Goal: Information Seeking & Learning: Learn about a topic

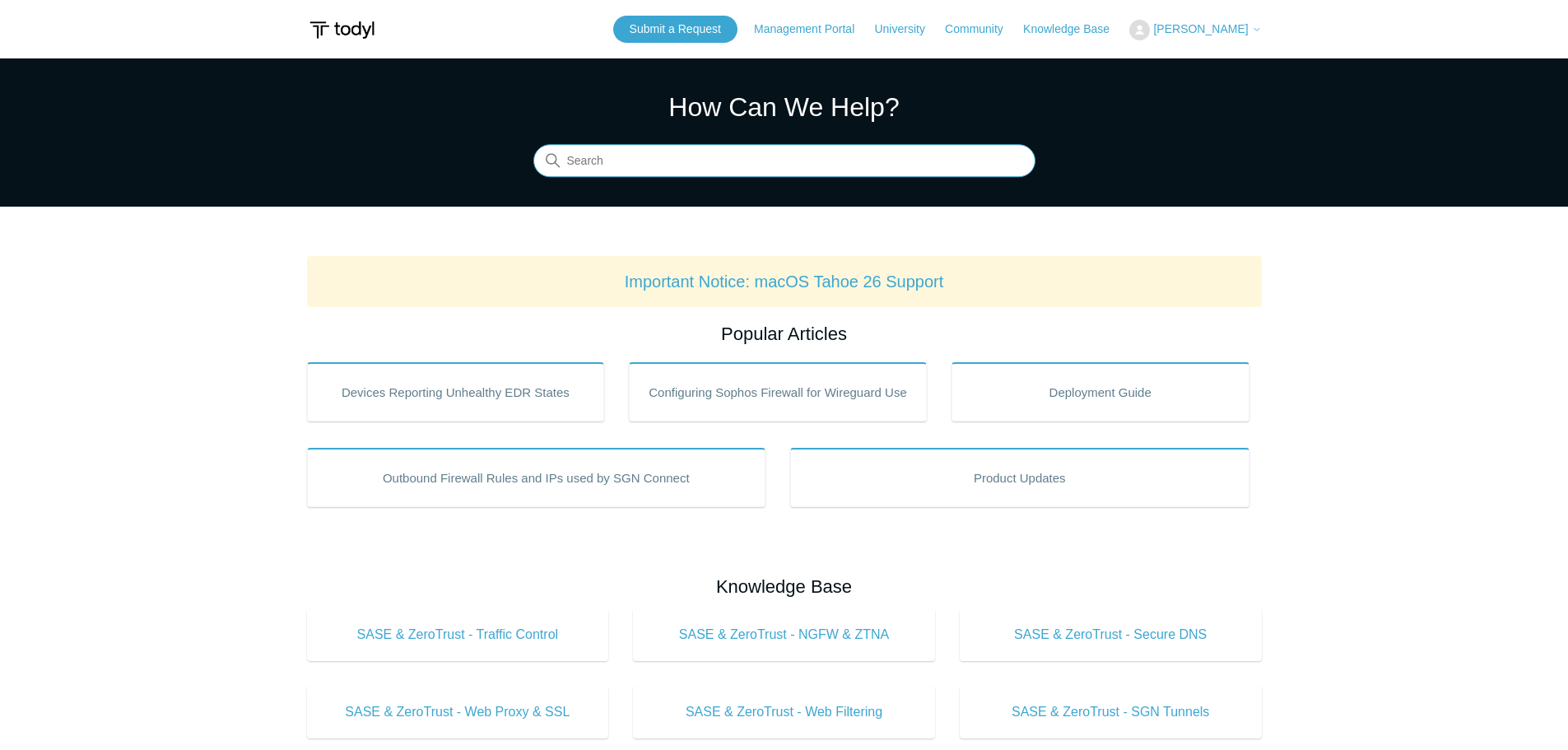
click at [624, 150] on input "Search" at bounding box center [784, 160] width 502 height 33
type input "I"
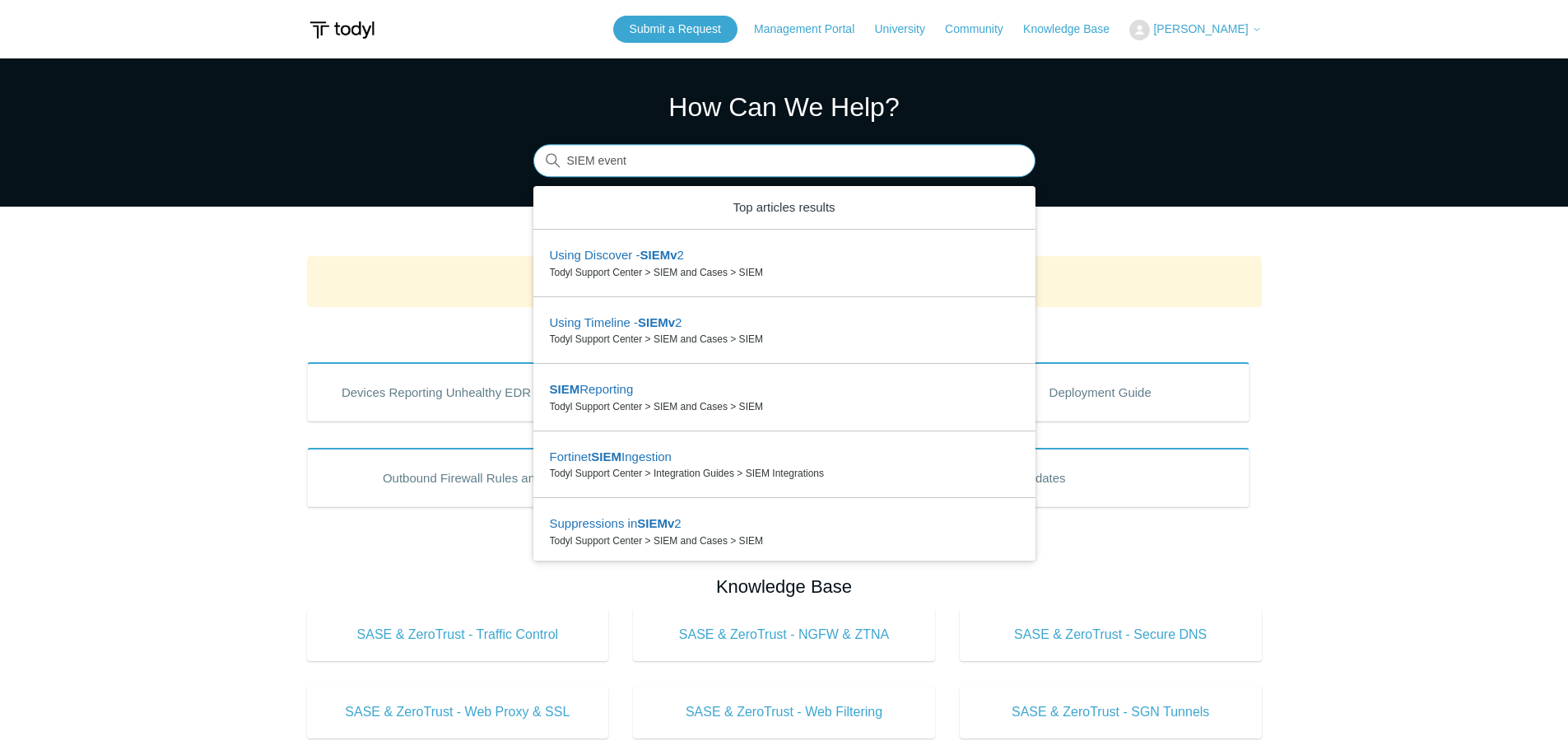
type input "SIEM event"
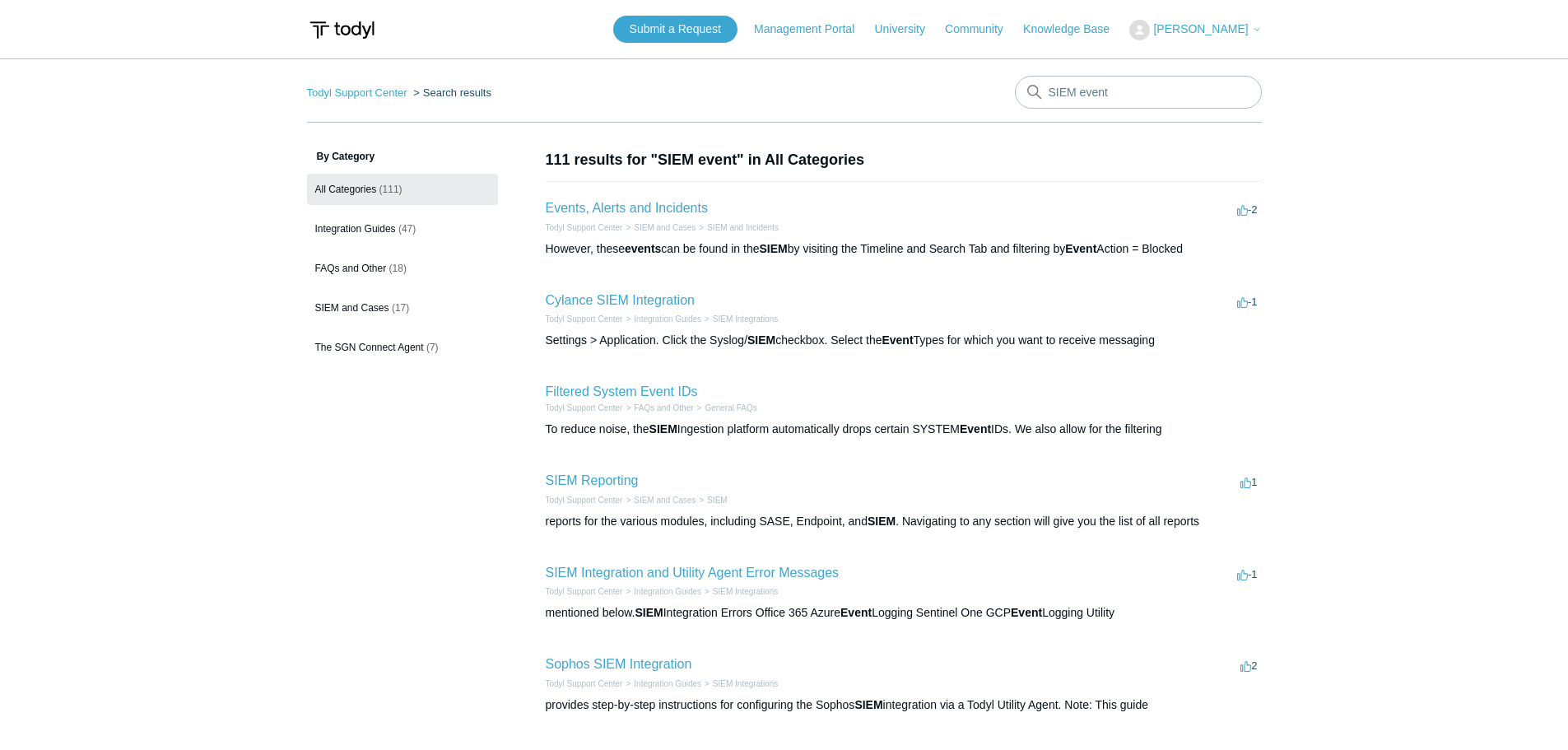
click at [1389, 321] on main "Todyl Support Center Search results SIEM event By Category All Categories (111)…" at bounding box center [784, 607] width 1568 height 1097
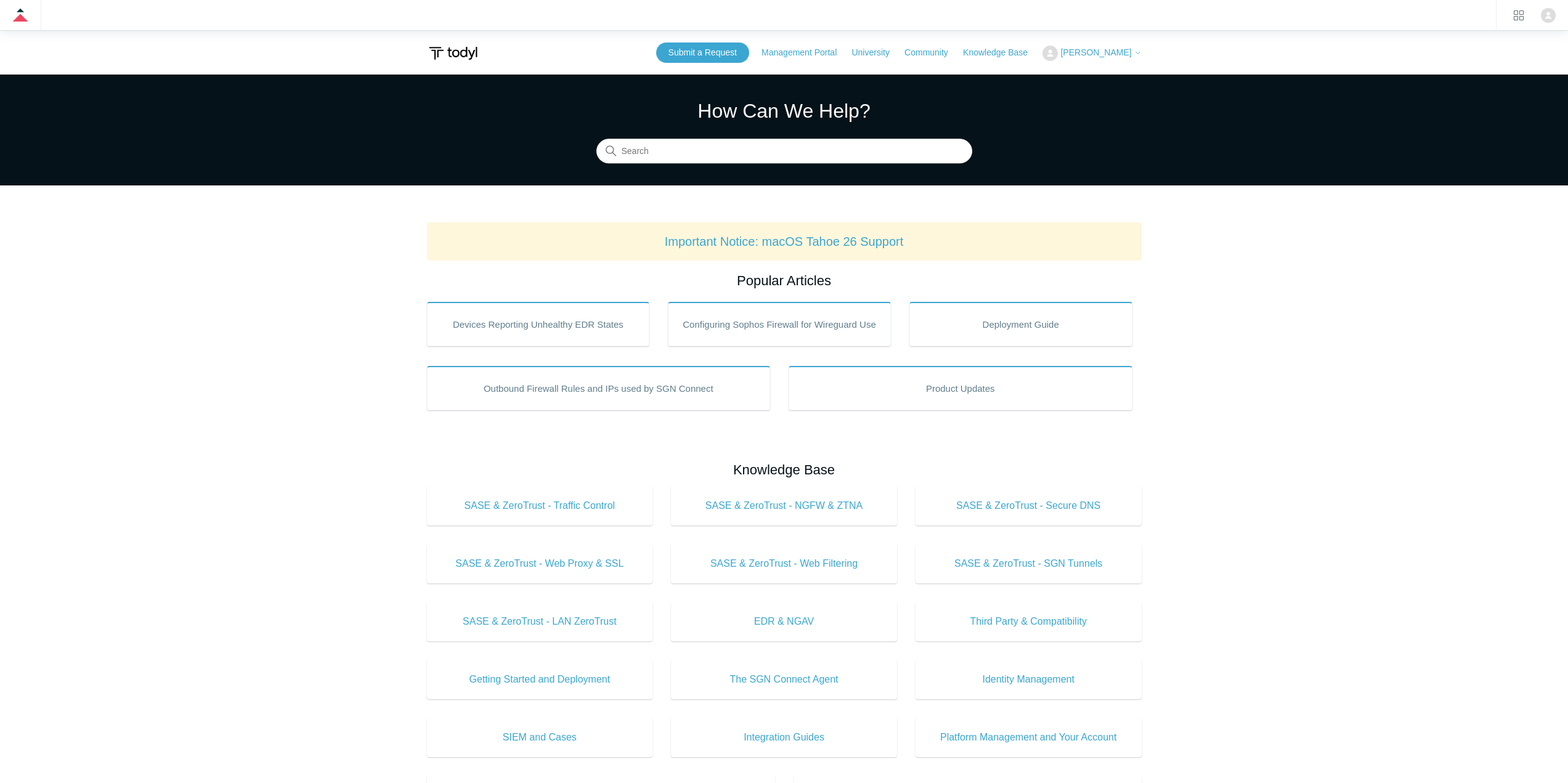
click at [1254, 333] on main "Todyl Support Center How Can We Help? Search Important Notice: macOS Tahoe 26 S…" at bounding box center [784, 608] width 1568 height 1067
click at [1254, 337] on main "Todyl Support Center How Can We Help? Search Important Notice: macOS Tahoe 26 S…" at bounding box center [784, 608] width 1568 height 1067
click at [1254, 334] on main "Todyl Support Center How Can We Help? Search Important Notice: macOS Tahoe 26 S…" at bounding box center [784, 608] width 1568 height 1067
click at [1217, 332] on main "Todyl Support Center How Can We Help? Search Important Notice: macOS Tahoe 26 S…" at bounding box center [784, 608] width 1568 height 1067
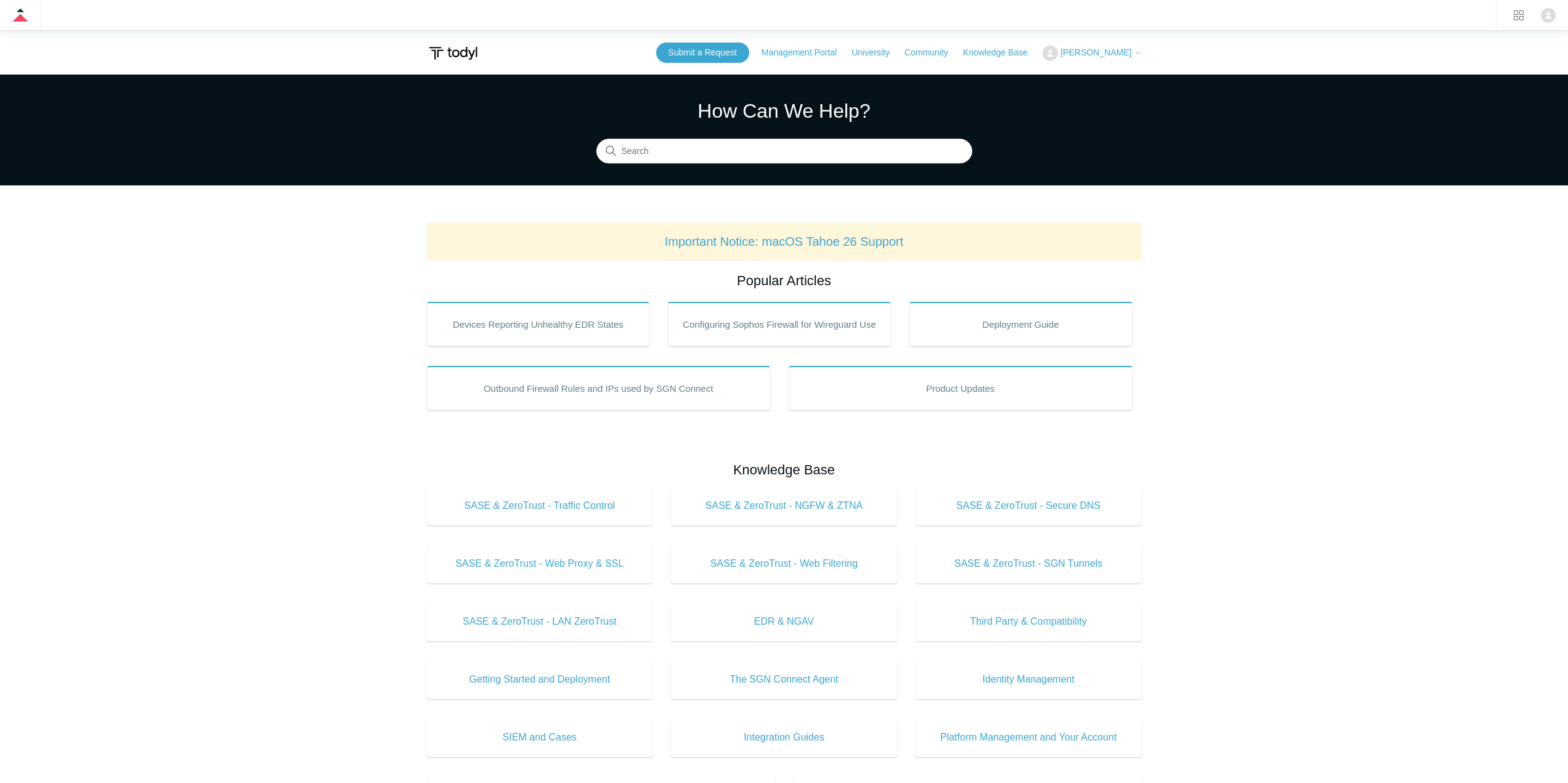
click at [1305, 467] on main "Todyl Support Center How Can We Help? Search Important Notice: macOS Tahoe 26 S…" at bounding box center [784, 608] width 1568 height 1067
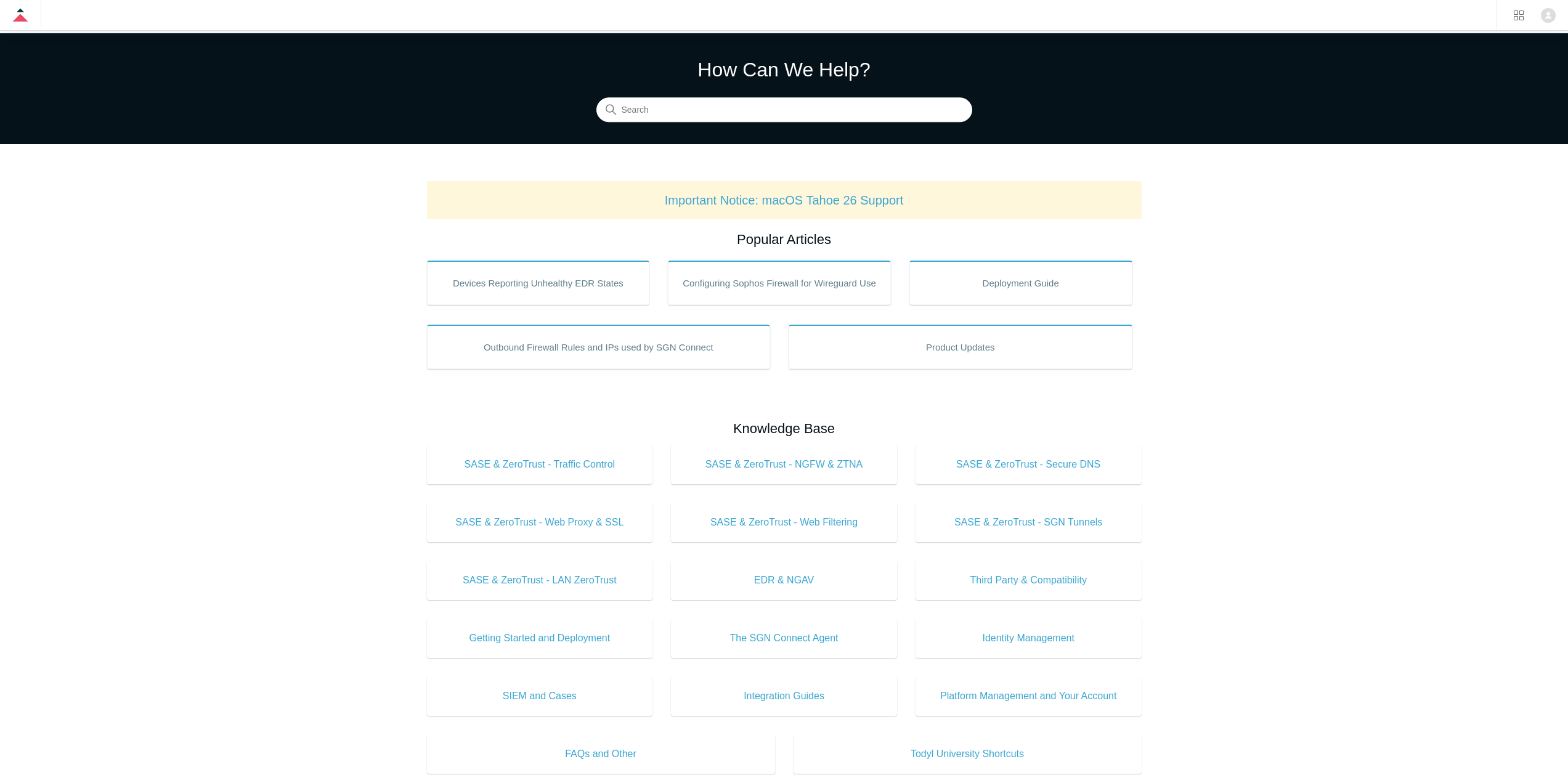
scroll to position [61, 0]
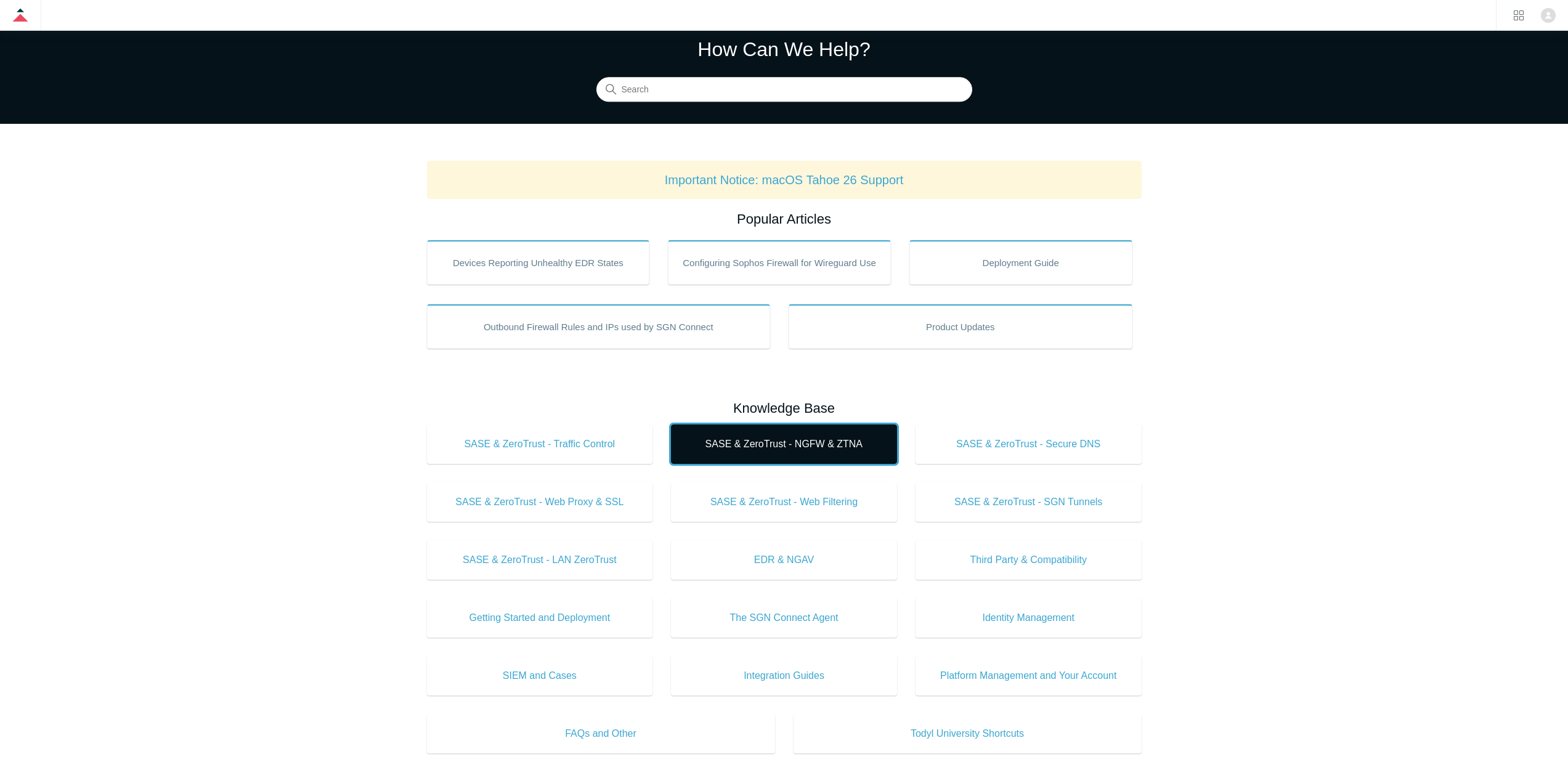
click at [790, 441] on span "SASE & ZeroTrust - NGFW & ZTNA" at bounding box center [783, 444] width 189 height 15
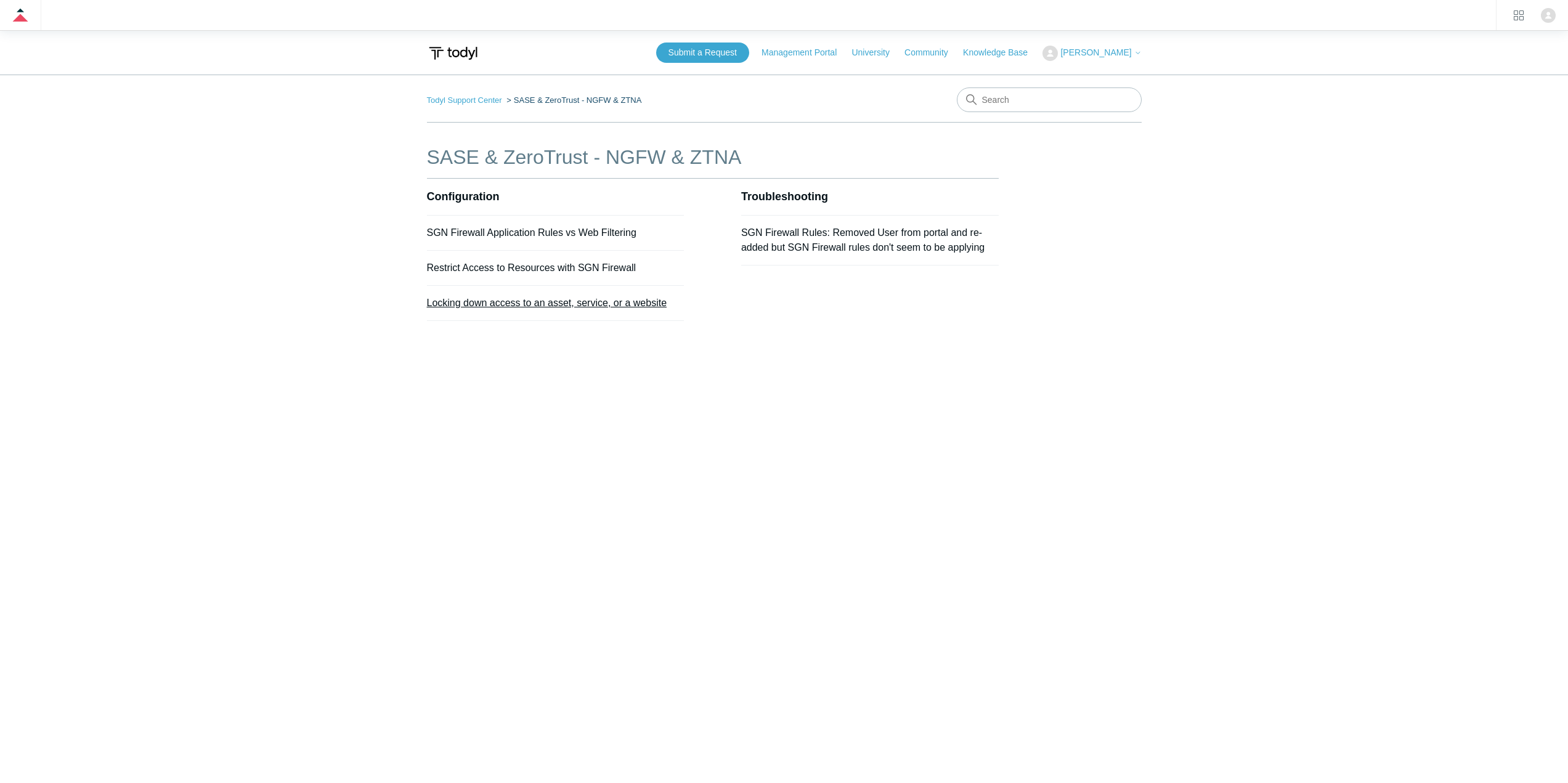
click at [548, 307] on link "Locking down access to an asset, service, or a website" at bounding box center [547, 302] width 240 height 10
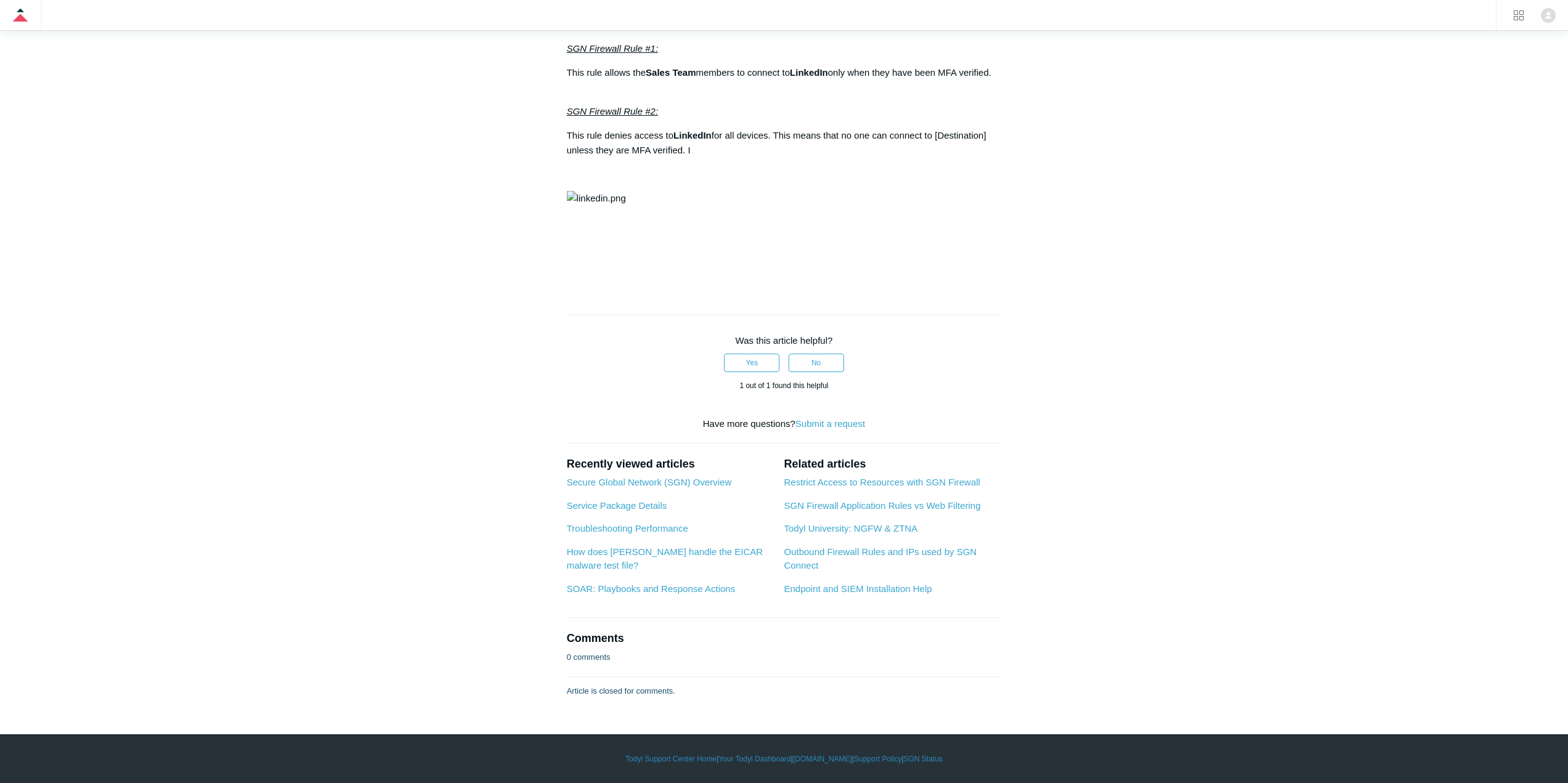
scroll to position [986, 0]
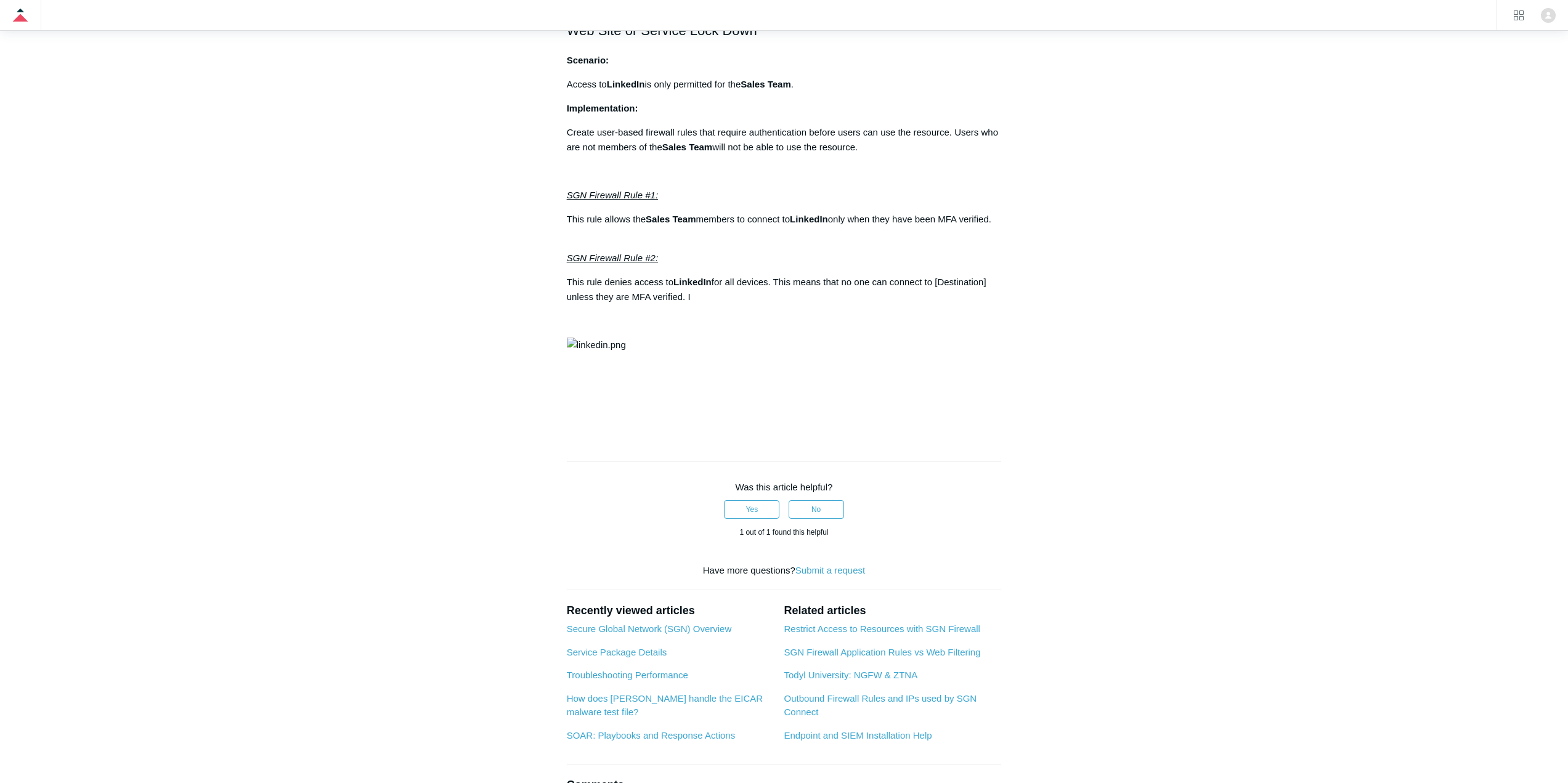
drag, startPoint x: 505, startPoint y: 163, endPoint x: 431, endPoint y: 82, distance: 109.7
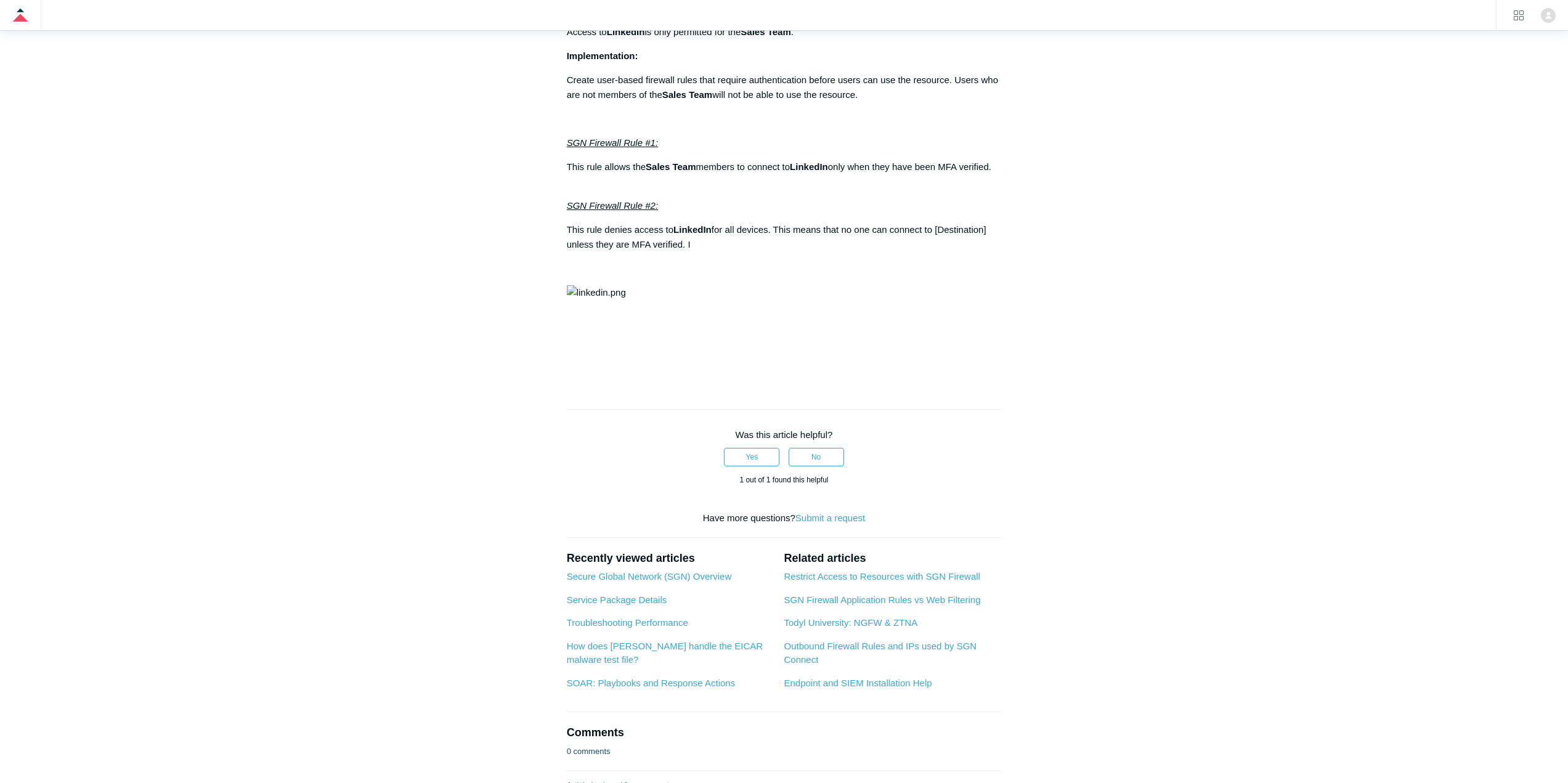
scroll to position [1109, 0]
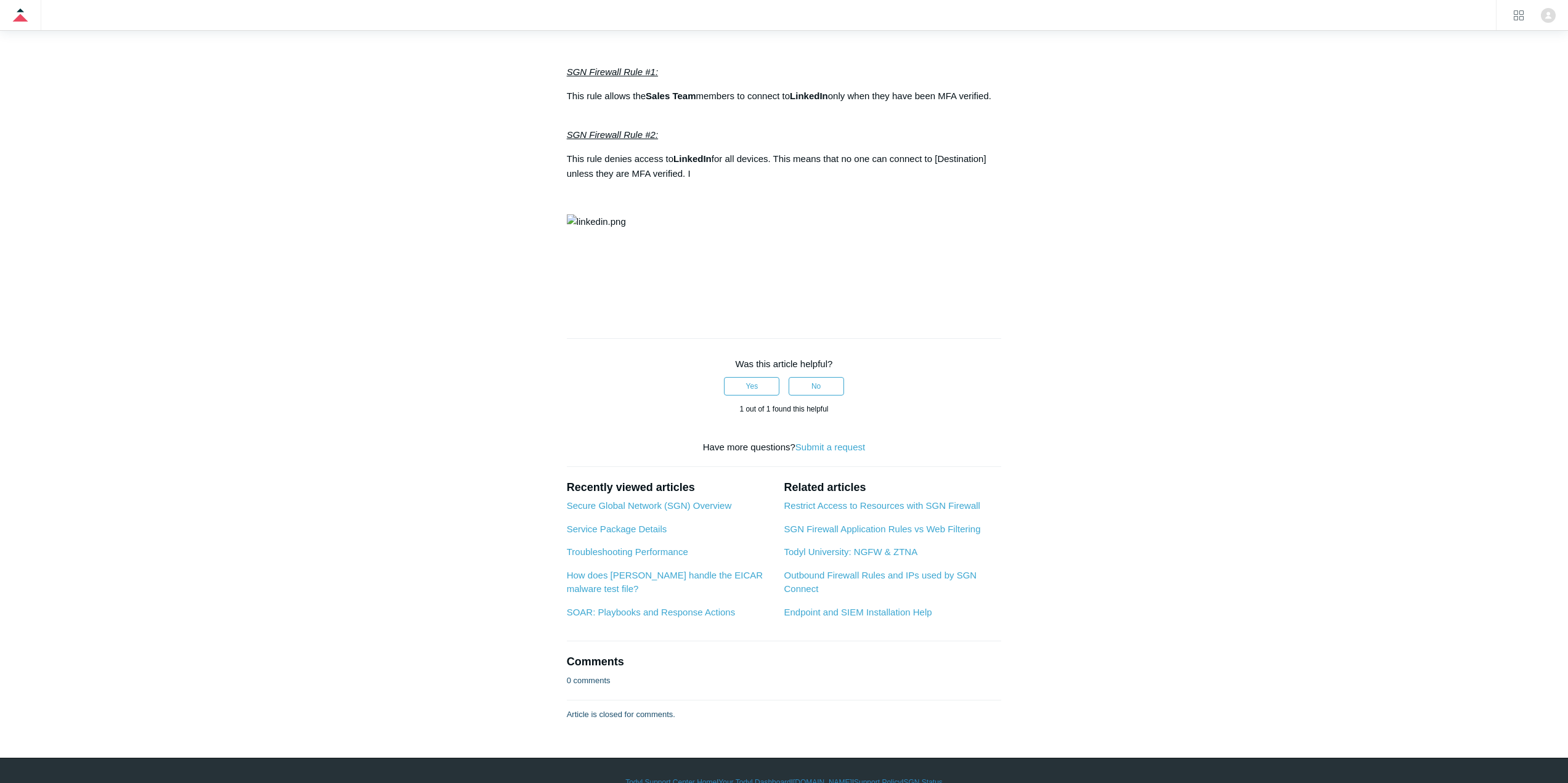
click at [626, 229] on img at bounding box center [596, 221] width 59 height 15
drag, startPoint x: 718, startPoint y: 394, endPoint x: 724, endPoint y: 409, distance: 16.2
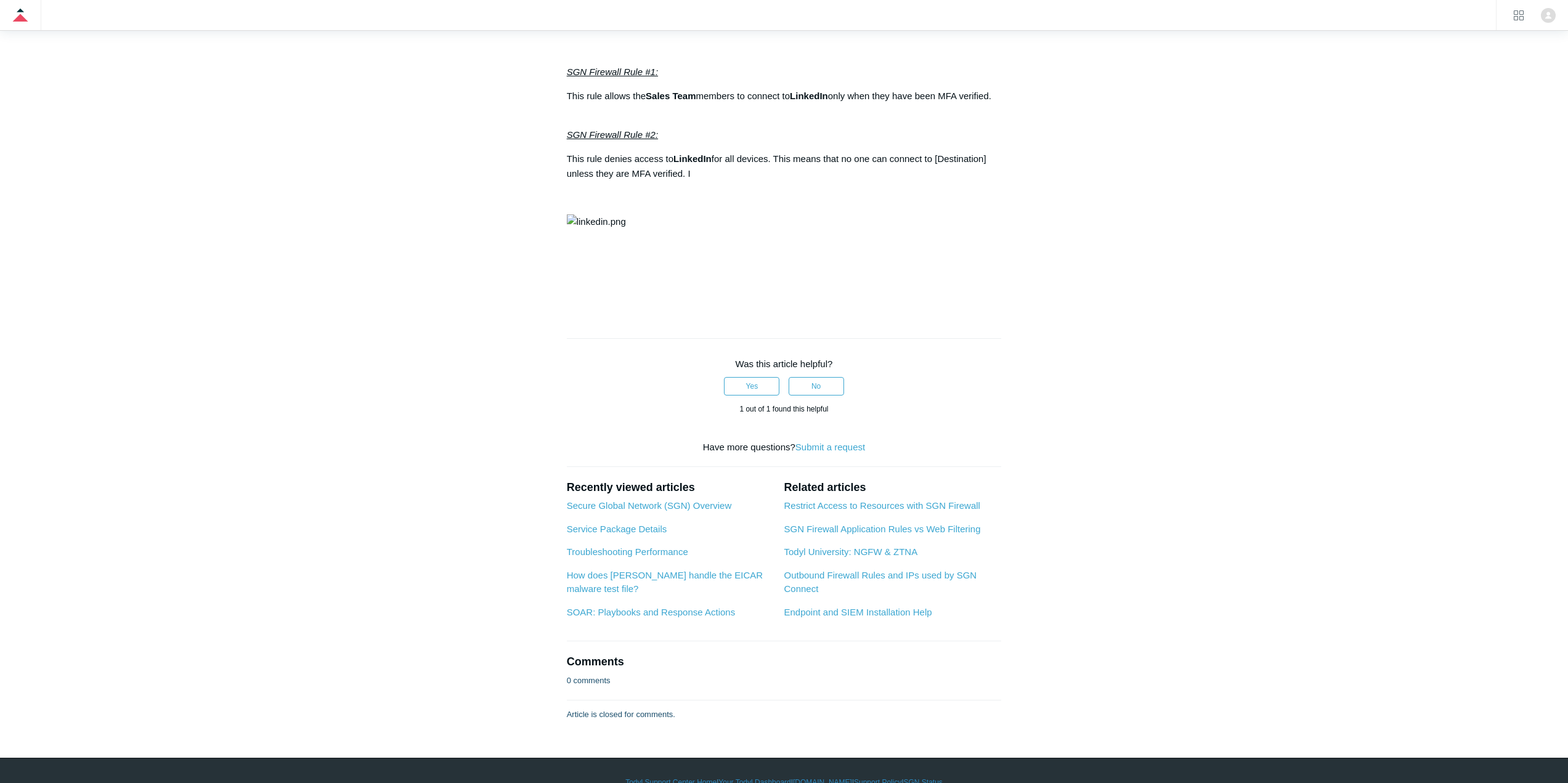
click at [626, 229] on img at bounding box center [596, 221] width 59 height 15
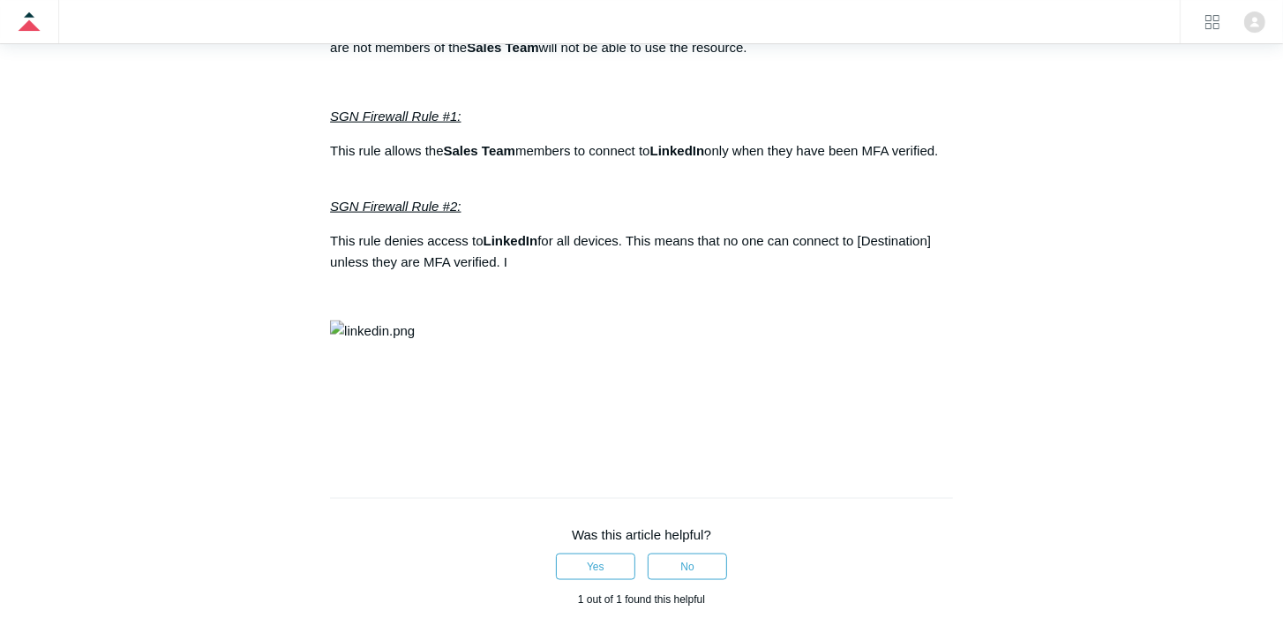
scroll to position [1878, 0]
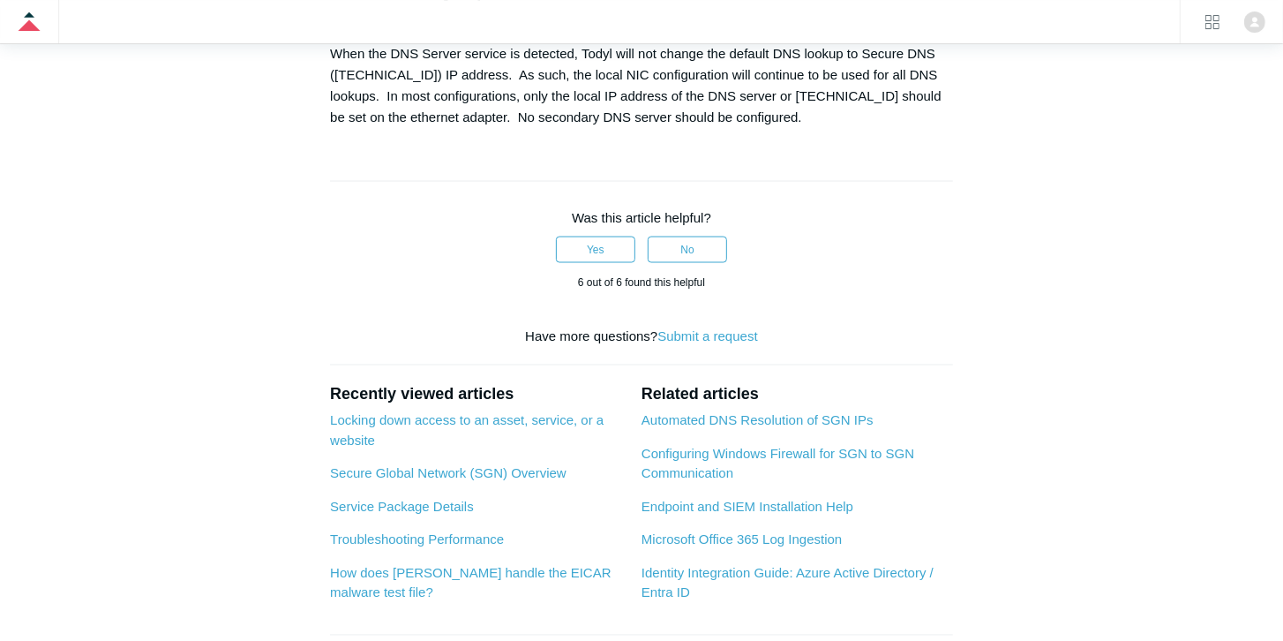
scroll to position [1916, 0]
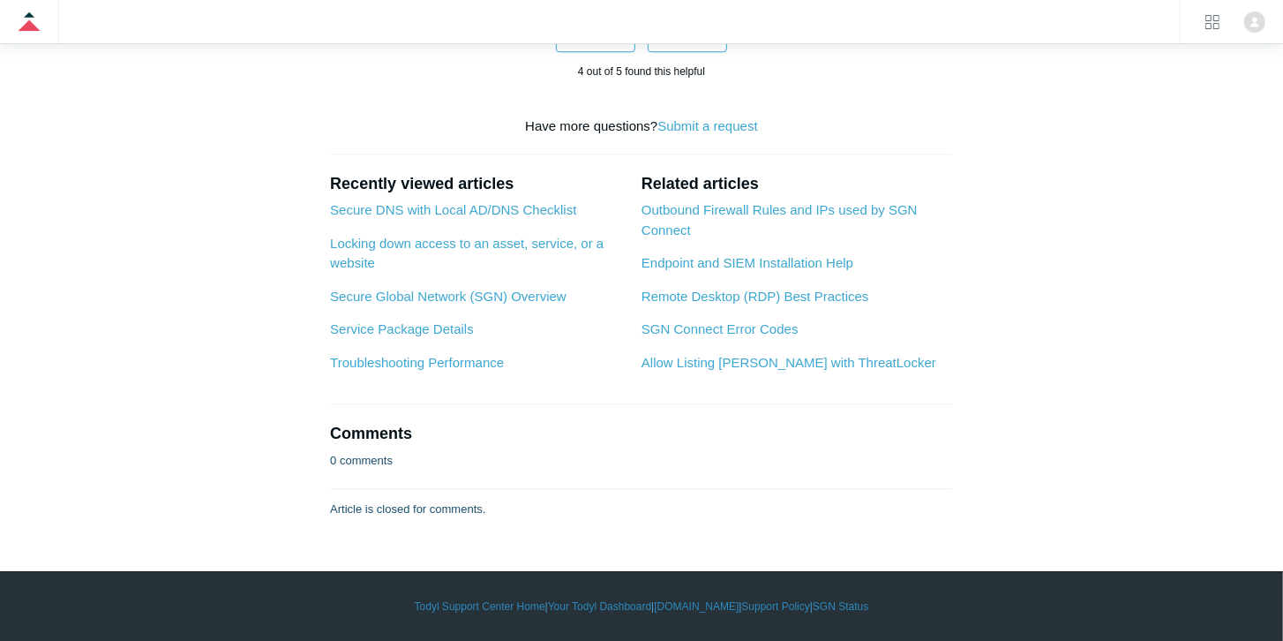
scroll to position [3742, 0]
